Goal: Transaction & Acquisition: Purchase product/service

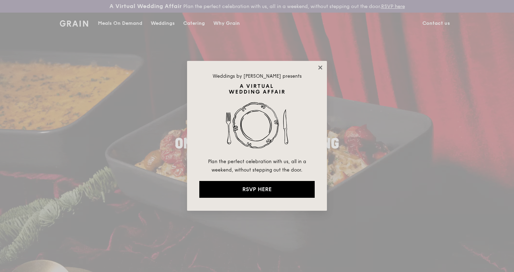
click at [323, 69] on icon at bounding box center [320, 67] width 6 height 6
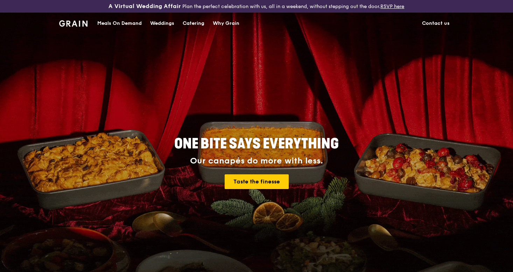
click at [123, 26] on div "Meals On Demand" at bounding box center [119, 23] width 44 height 21
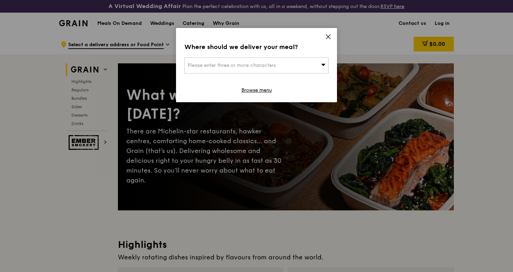
click at [330, 36] on icon at bounding box center [328, 37] width 6 height 6
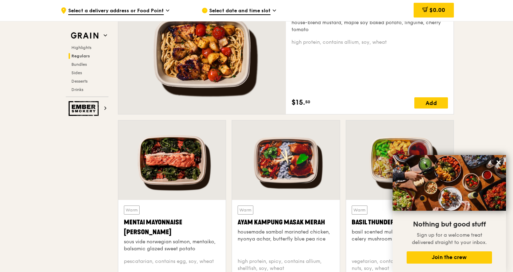
scroll to position [552, 0]
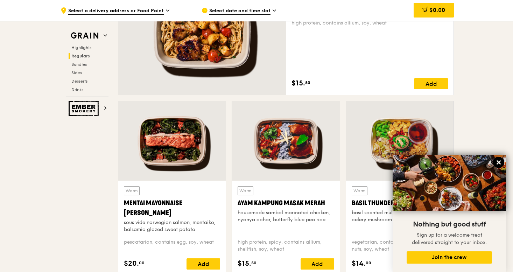
click at [499, 161] on icon at bounding box center [499, 162] width 4 height 4
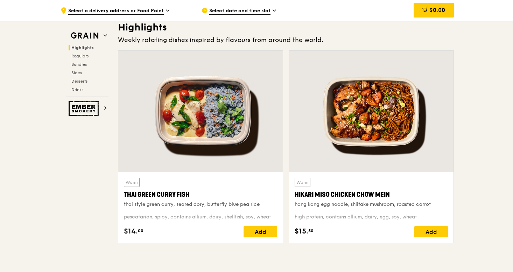
scroll to position [0, 0]
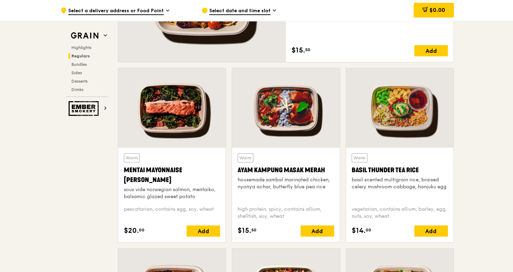
scroll to position [600, 0]
